Goal: Communication & Community: Answer question/provide support

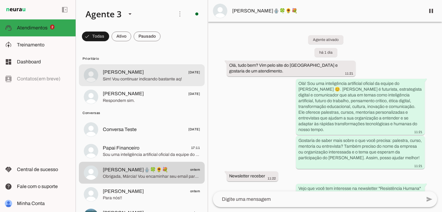
scroll to position [1, 0]
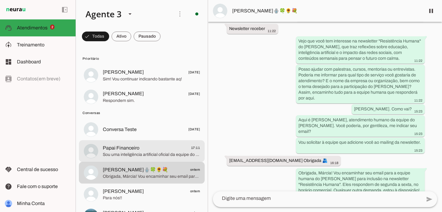
click at [126, 155] on span "Sou uma inteligência artificial oficial da equipe do [PERSON_NAME] 😊. Estou aqu…" at bounding box center [151, 154] width 97 height 6
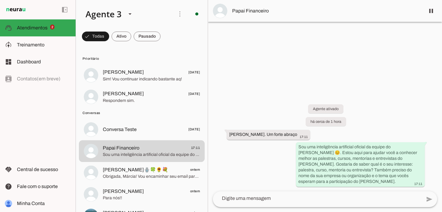
click at [240, 201] on textarea at bounding box center [317, 197] width 209 height 7
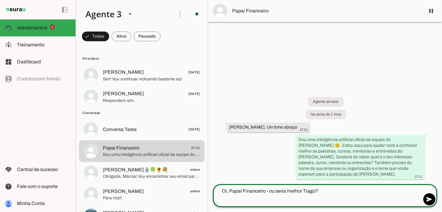
type textarea "Oi, Papai Financeiro - ou seria melhor Tiago?"
type md-outlined-text-field "Oi, Papai Financeiro - ou seria melhor Tiago?"
drag, startPoint x: 314, startPoint y: 190, endPoint x: 229, endPoint y: 192, distance: 86.0
click at [229, 192] on textarea "Oi, Papai Financeiro - ou seria melhor Tiago?" at bounding box center [317, 194] width 209 height 15
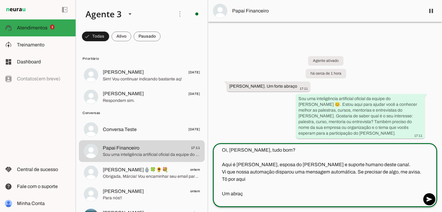
type textarea "Oi, [PERSON_NAME], tudo bom? Aqui é [PERSON_NAME], esposa do [PERSON_NAME] e su…"
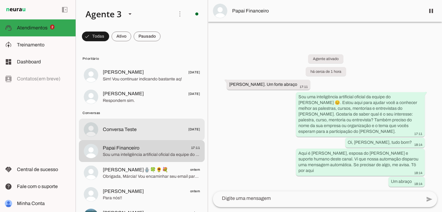
click at [141, 128] on span "Conversa Teste [DATE]" at bounding box center [151, 129] width 97 height 8
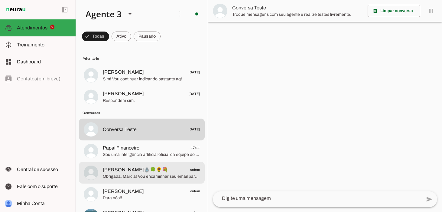
click at [153, 171] on span "[PERSON_NAME]🪬🍀🌻💐 ontem" at bounding box center [151, 170] width 97 height 8
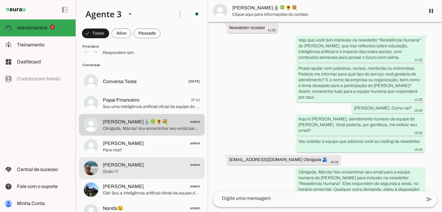
scroll to position [48, 0]
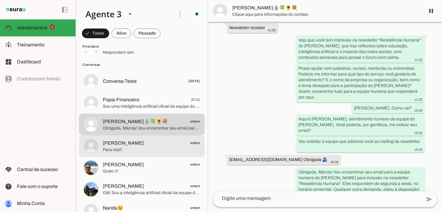
click at [151, 147] on span "Para nós!!" at bounding box center [151, 149] width 97 height 6
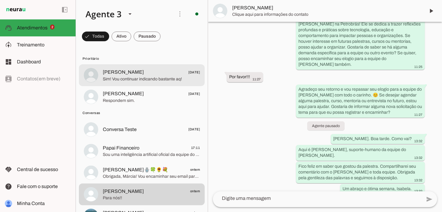
click at [126, 74] on span "[PERSON_NAME]" at bounding box center [123, 71] width 41 height 7
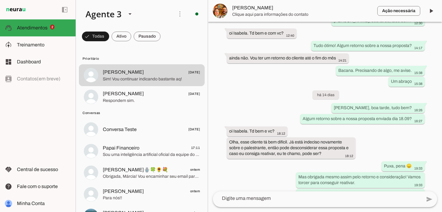
scroll to position [709, 0]
